Goal: Transaction & Acquisition: Purchase product/service

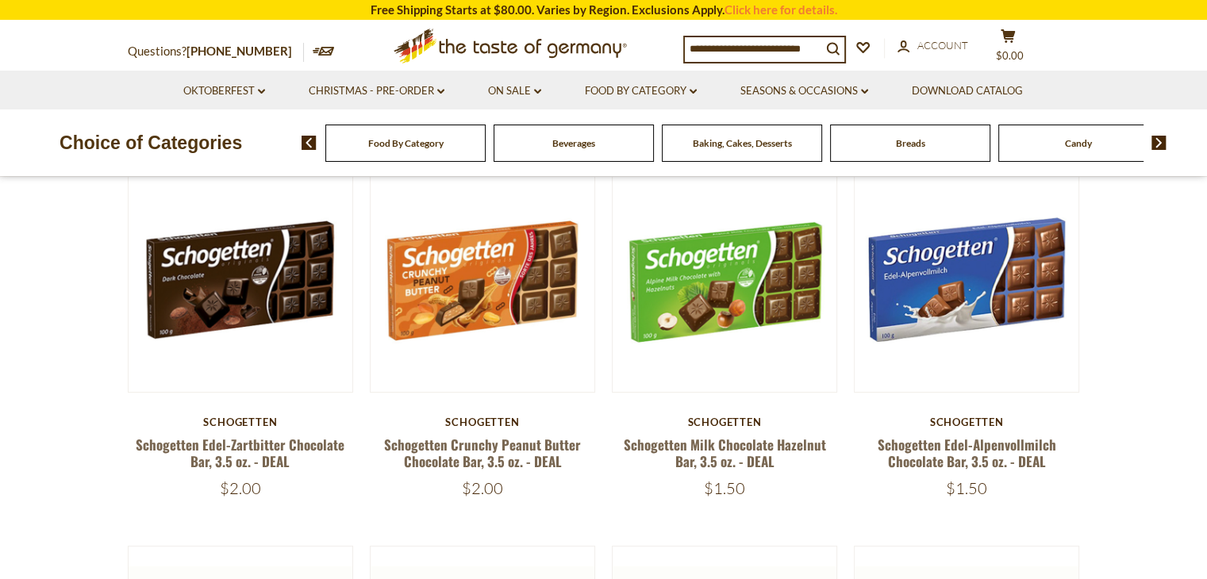
scroll to position [159, 0]
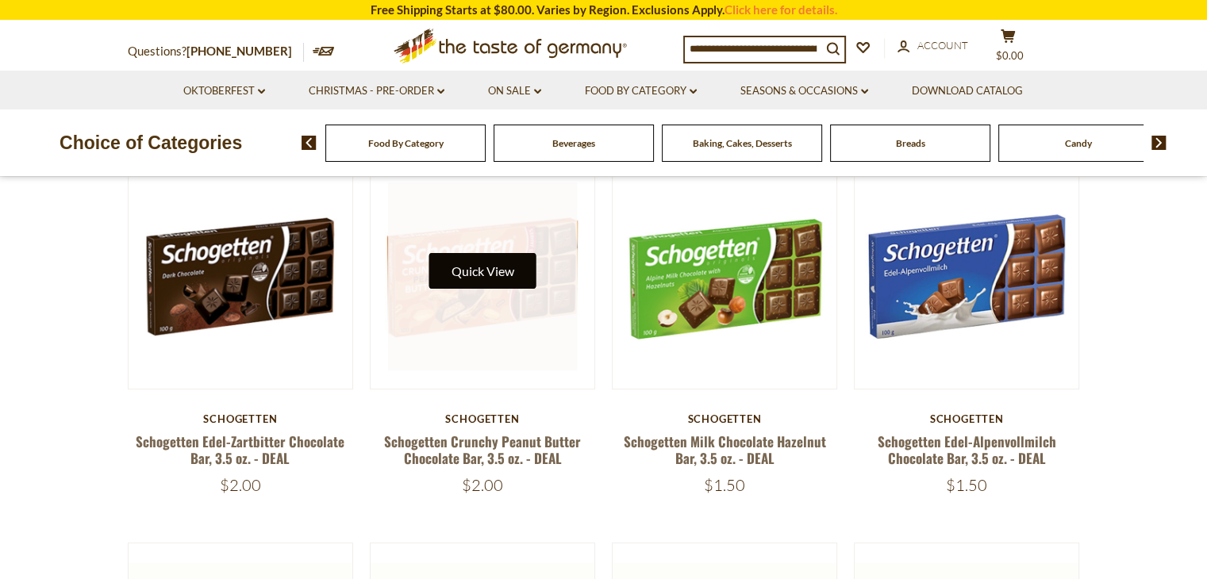
click at [483, 274] on button "Quick View" at bounding box center [481, 271] width 107 height 36
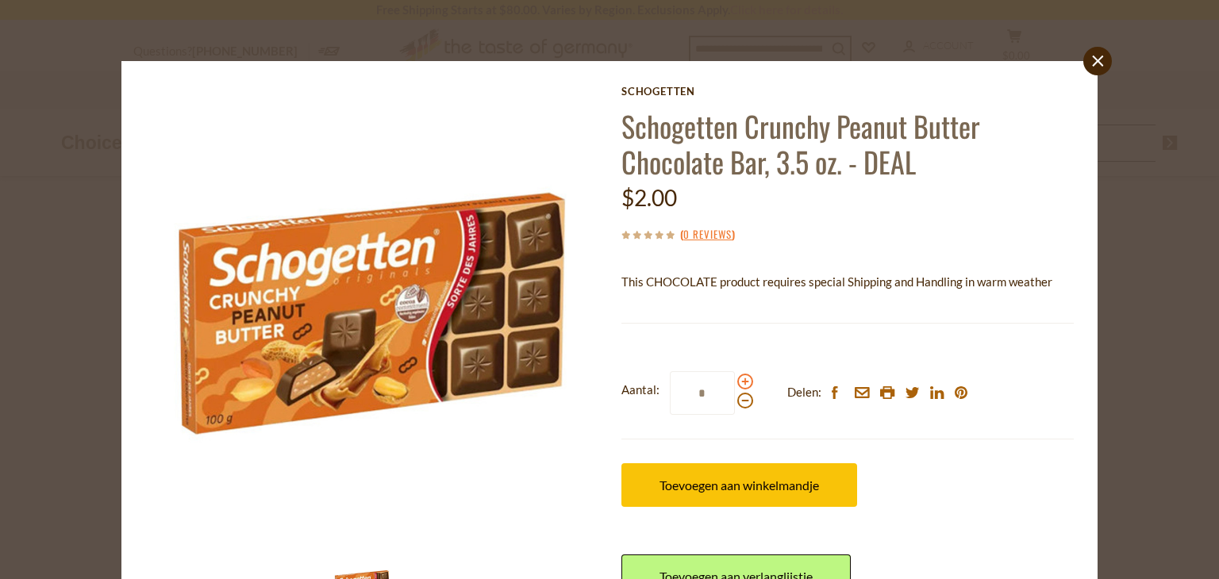
click at [737, 382] on span at bounding box center [745, 382] width 16 height 16
click at [735, 382] on input "*" at bounding box center [702, 393] width 65 height 44
click at [737, 382] on span at bounding box center [745, 382] width 16 height 16
click at [735, 382] on input "*" at bounding box center [702, 393] width 65 height 44
click at [737, 381] on span at bounding box center [745, 382] width 16 height 16
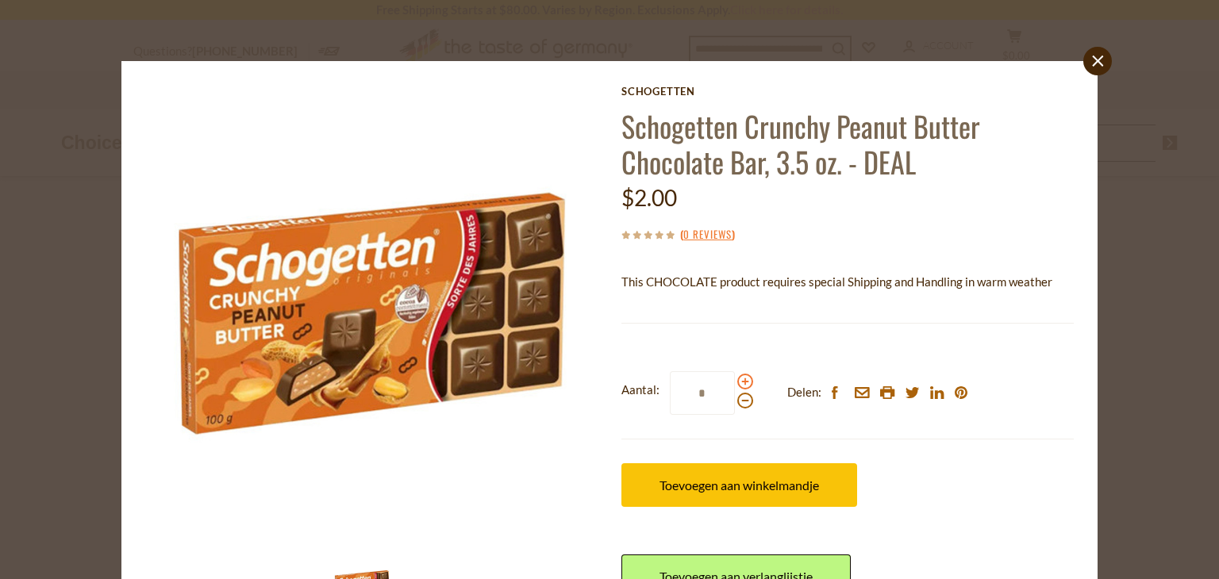
click at [735, 381] on input "*" at bounding box center [702, 393] width 65 height 44
type input "*"
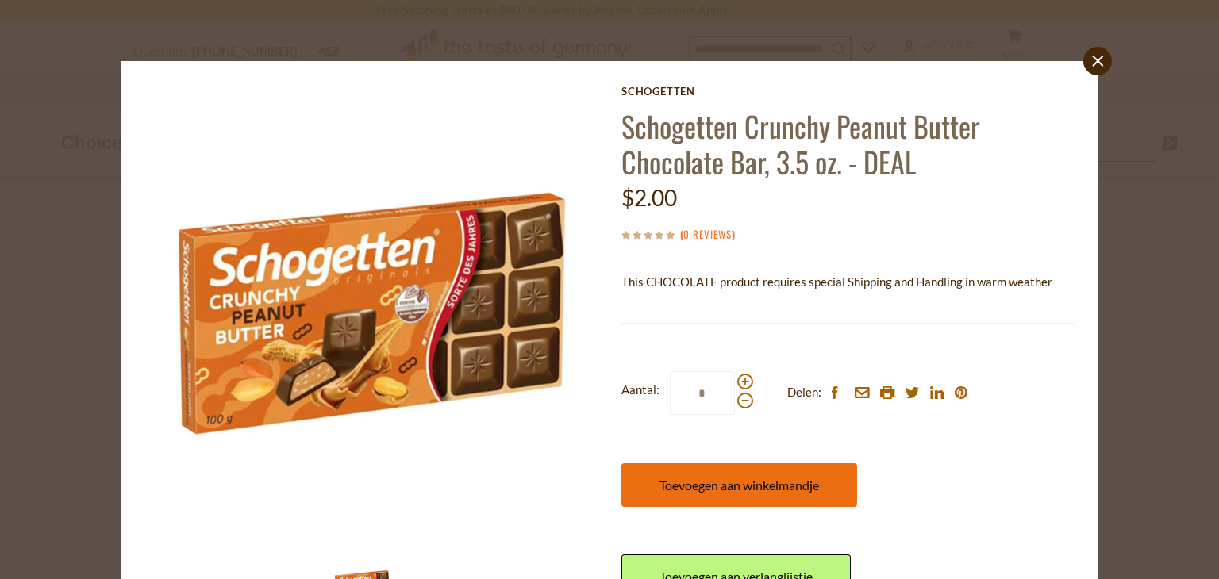
click at [704, 494] on button "Toevoegen aan winkelmandje" at bounding box center [739, 485] width 236 height 44
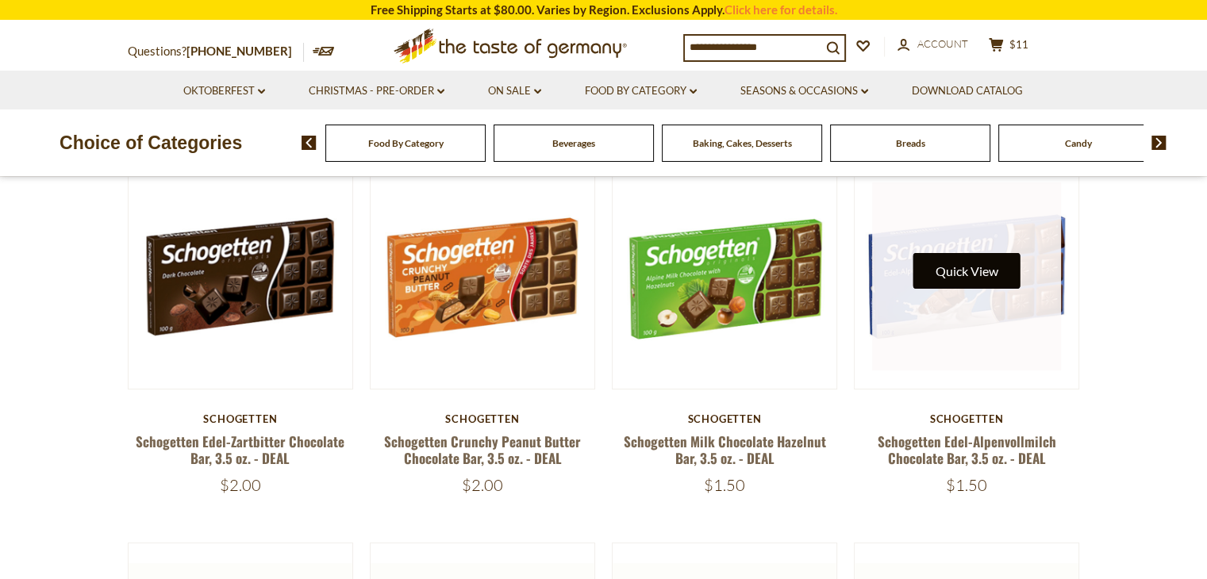
click at [977, 271] on button "Quick View" at bounding box center [966, 271] width 107 height 36
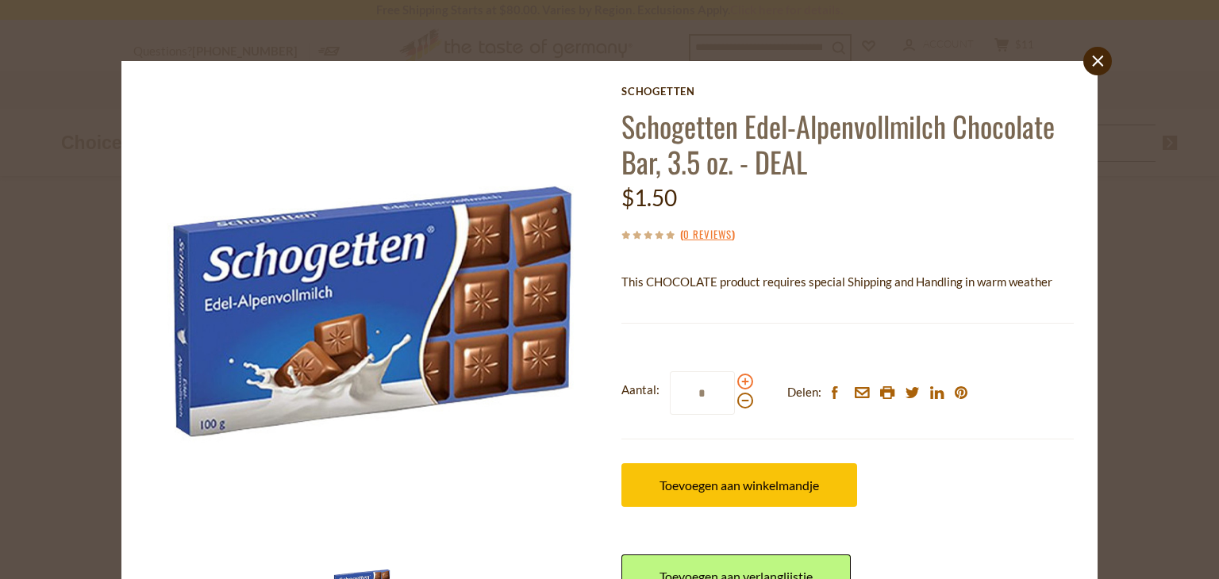
click at [737, 382] on span at bounding box center [745, 382] width 16 height 16
click at [734, 382] on input "*" at bounding box center [702, 393] width 65 height 44
click at [737, 382] on span at bounding box center [745, 382] width 16 height 16
click at [734, 382] on input "*" at bounding box center [702, 393] width 65 height 44
type input "*"
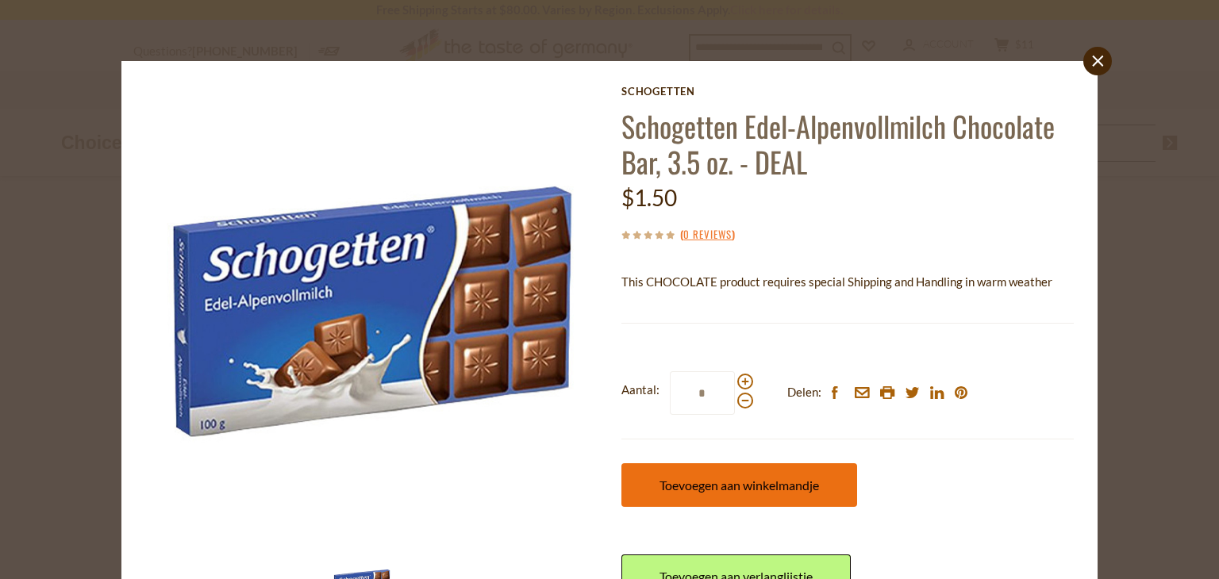
click at [705, 493] on button "Toevoegen aan winkelmandje" at bounding box center [739, 485] width 236 height 44
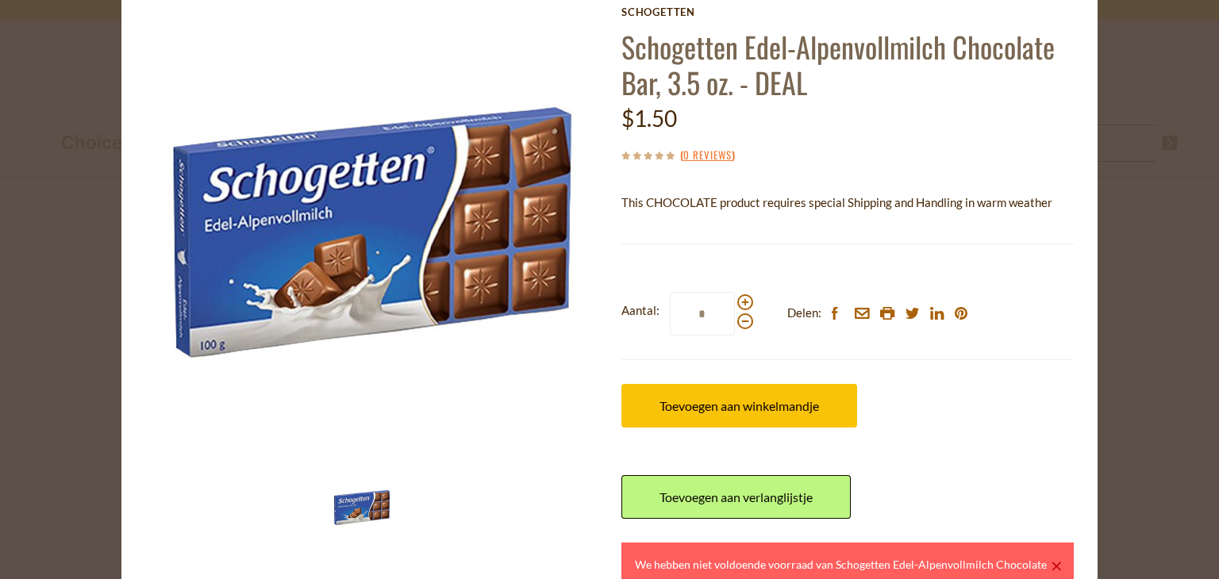
scroll to position [0, 0]
